Goal: Task Accomplishment & Management: Complete application form

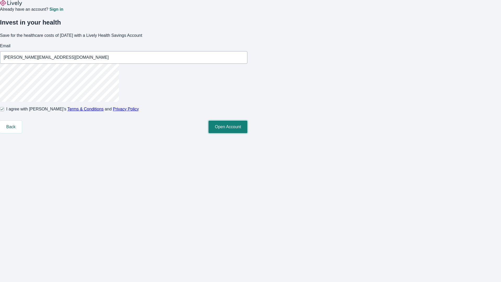
click at [247, 133] on button "Open Account" at bounding box center [227, 127] width 39 height 13
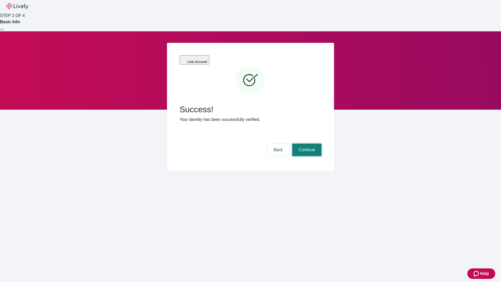
click at [306, 144] on button "Continue" at bounding box center [306, 150] width 29 height 13
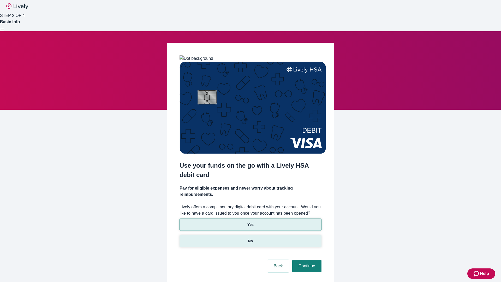
click at [250, 238] on p "No" at bounding box center [250, 240] width 5 height 5
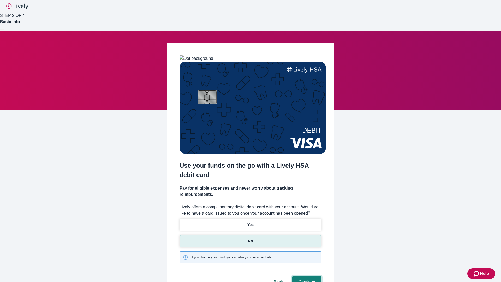
click at [306, 276] on button "Continue" at bounding box center [306, 282] width 29 height 13
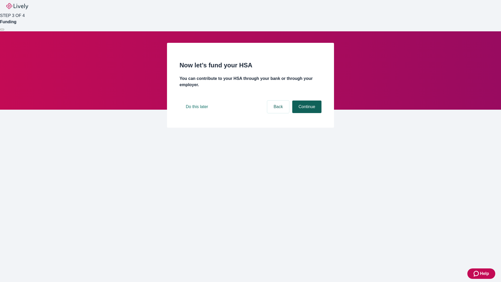
click at [306, 113] on button "Continue" at bounding box center [306, 106] width 29 height 13
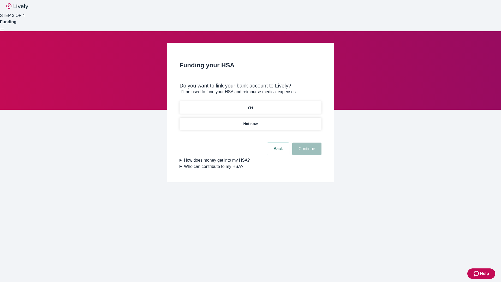
click at [250, 105] on p "Yes" at bounding box center [250, 107] width 6 height 5
click at [306, 142] on button "Continue" at bounding box center [306, 148] width 29 height 13
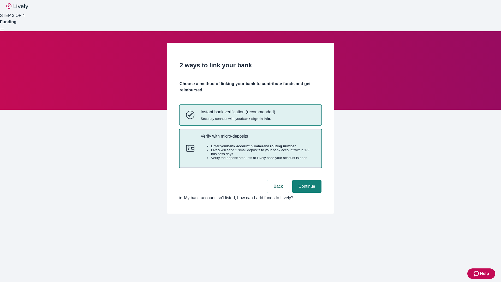
click at [258, 139] on p "Verify with micro-deposits" at bounding box center [258, 136] width 114 height 5
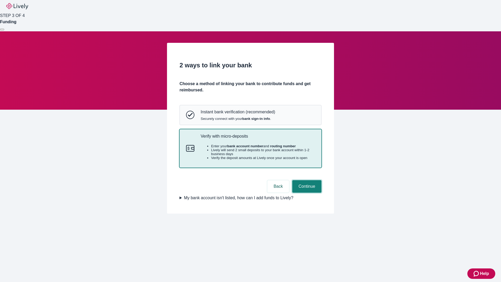
click at [306, 193] on button "Continue" at bounding box center [306, 186] width 29 height 13
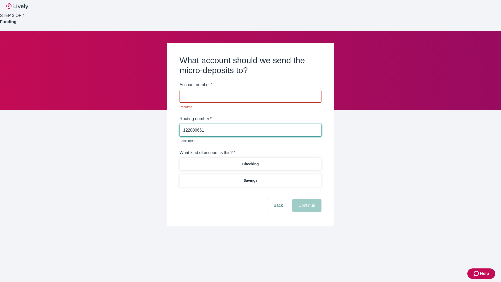
type input "122000661"
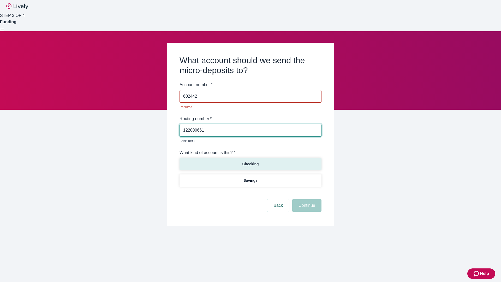
type input "602442"
click at [250, 161] on p "Checking" at bounding box center [250, 163] width 16 height 5
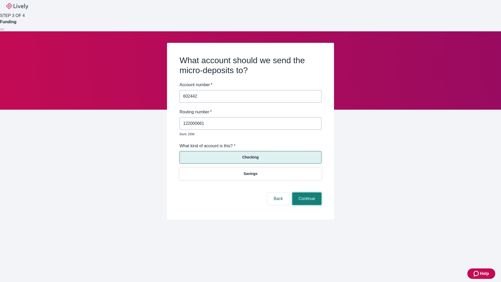
click at [306, 193] on button "Continue" at bounding box center [306, 198] width 29 height 13
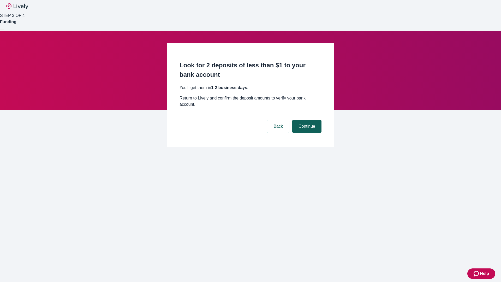
click at [306, 120] on button "Continue" at bounding box center [306, 126] width 29 height 13
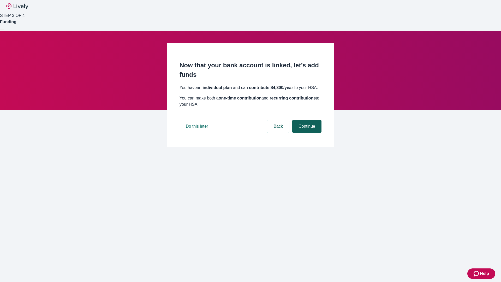
click at [306, 133] on button "Continue" at bounding box center [306, 126] width 29 height 13
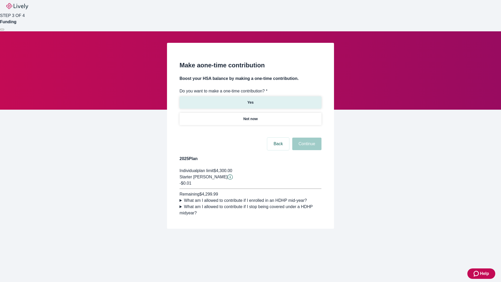
click at [250, 100] on p "Yes" at bounding box center [250, 102] width 6 height 5
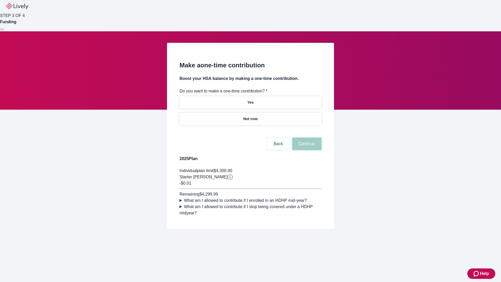
click at [306, 150] on button "Continue" at bounding box center [306, 144] width 29 height 13
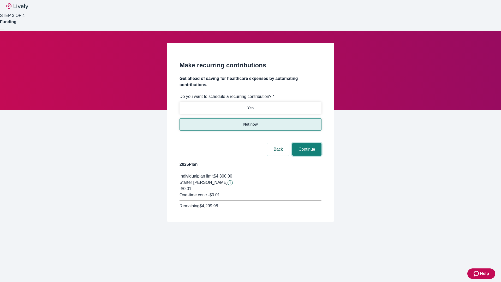
click at [306, 143] on button "Continue" at bounding box center [306, 149] width 29 height 13
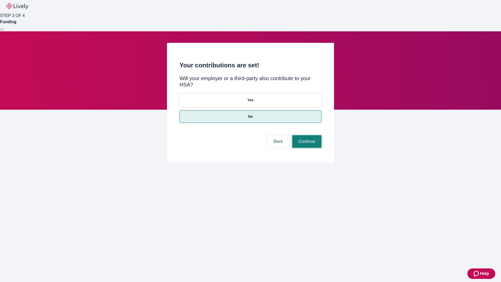
click at [306, 135] on button "Continue" at bounding box center [306, 141] width 29 height 13
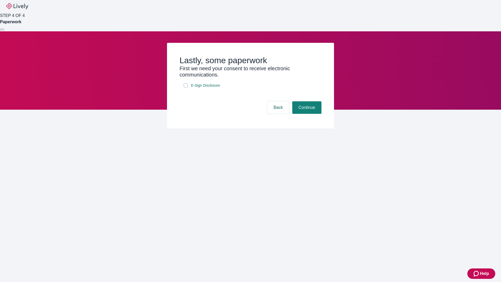
click at [186, 87] on input "E-Sign Disclosure" at bounding box center [186, 85] width 4 height 4
checkbox input "true"
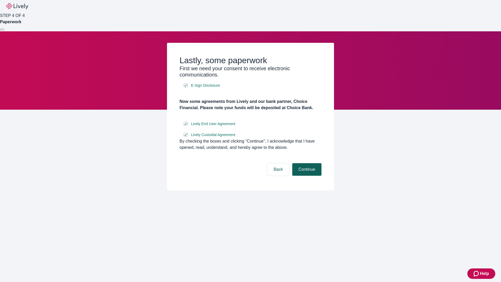
click at [306, 176] on button "Continue" at bounding box center [306, 169] width 29 height 13
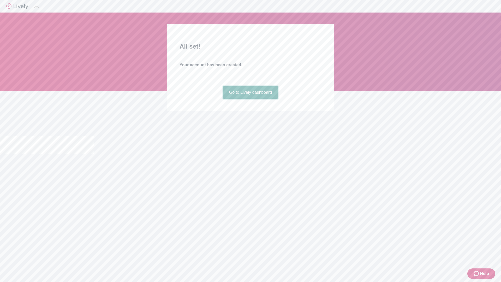
click at [250, 99] on link "Go to Lively dashboard" at bounding box center [251, 92] width 56 height 13
